Goal: Task Accomplishment & Management: Use online tool/utility

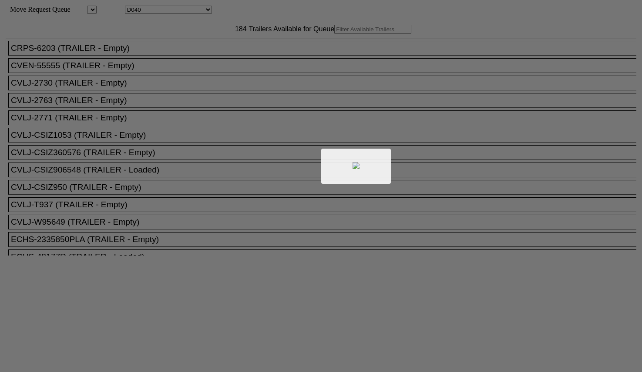
select select "3286"
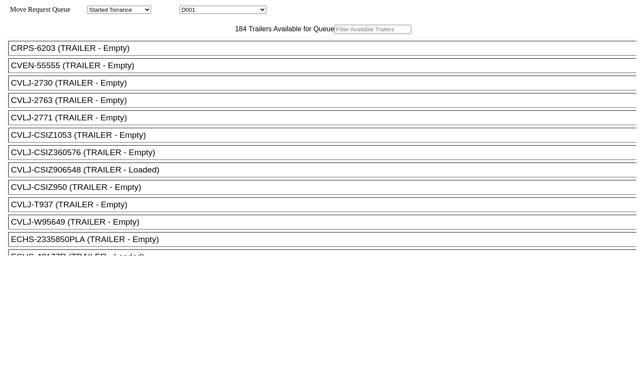
drag, startPoint x: 201, startPoint y: 59, endPoint x: 192, endPoint y: 51, distance: 11.8
click at [334, 34] on input "text" at bounding box center [372, 29] width 77 height 9
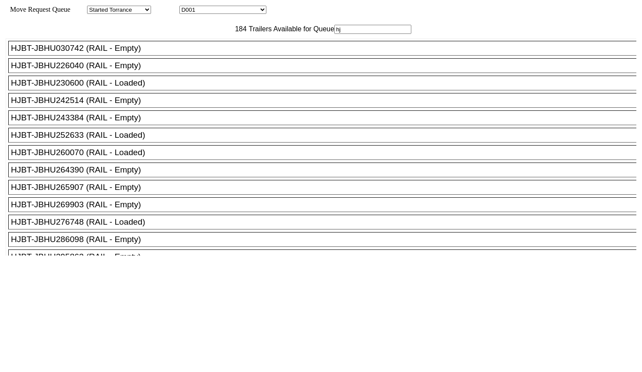
type input "hj"
click at [182, 123] on div "HJBT-JBHU243384 (RAIL - Empty)" at bounding box center [326, 118] width 630 height 10
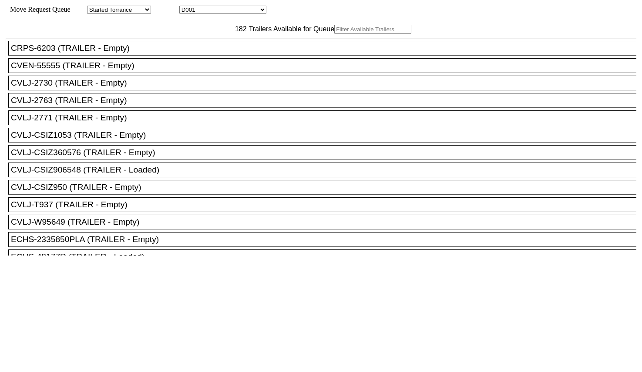
click at [334, 34] on input "text" at bounding box center [372, 29] width 77 height 9
paste input "EMHU648105"
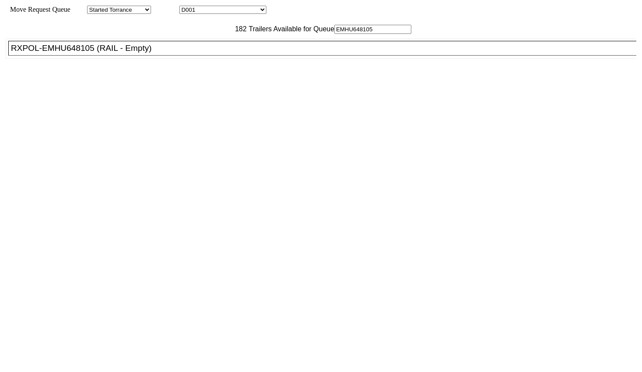
type input "EMHU648105"
click at [146, 53] on div "RXPOL-EMHU648105 (RAIL - Empty)" at bounding box center [326, 48] width 630 height 10
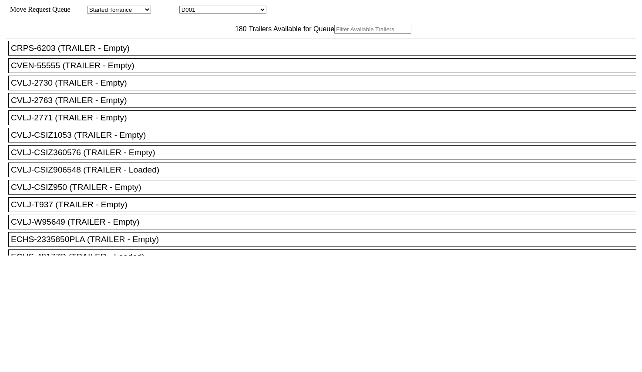
click at [334, 34] on input "text" at bounding box center [372, 29] width 77 height 9
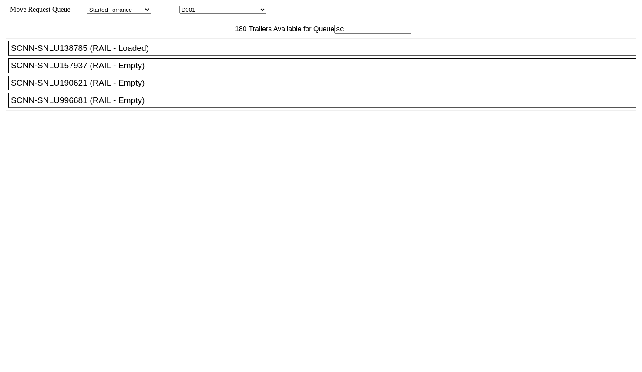
type input "SC"
click at [161, 70] on div "SCNN-SNLU157937 (RAIL - Empty)" at bounding box center [326, 66] width 630 height 10
